Goal: Information Seeking & Learning: Learn about a topic

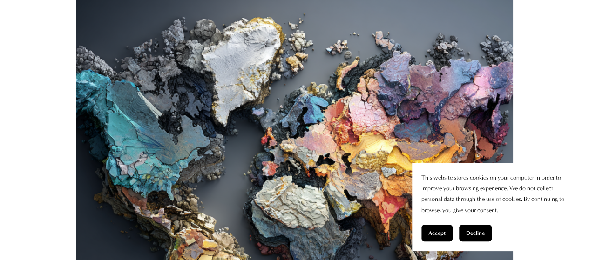
scroll to position [279, 0]
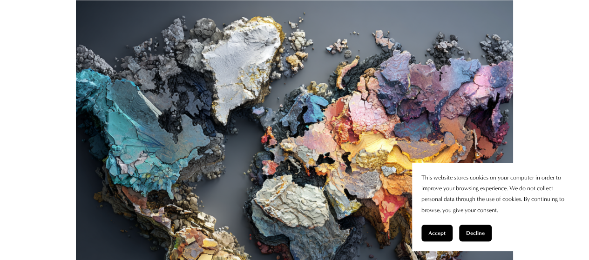
click at [472, 234] on span "Decline" at bounding box center [475, 233] width 19 height 7
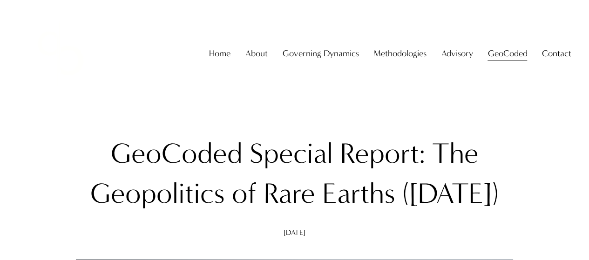
scroll to position [0, 0]
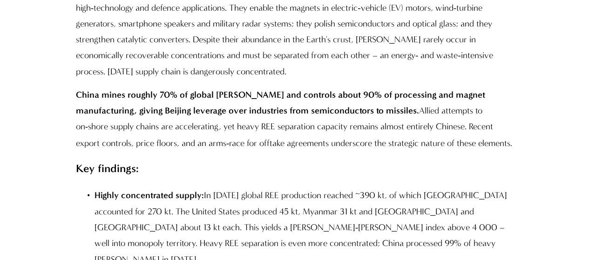
scroll to position [698, 0]
